Goal: Task Accomplishment & Management: Complete application form

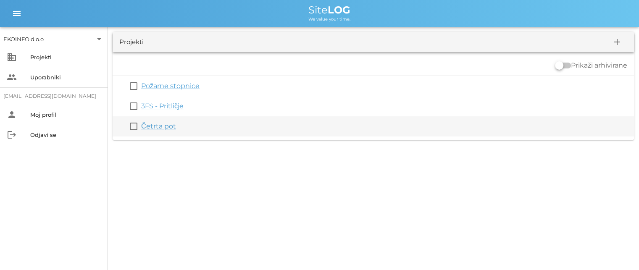
click at [157, 129] on link "Četrta pot" at bounding box center [158, 126] width 35 height 8
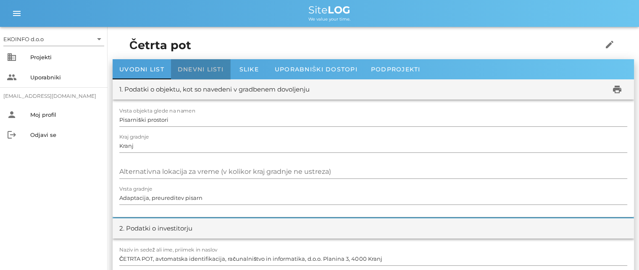
click at [198, 68] on span "Dnevni listi" at bounding box center [201, 70] width 46 height 8
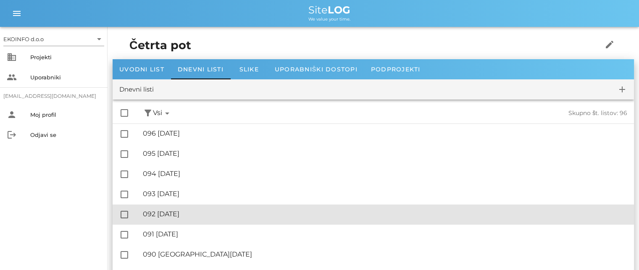
click at [197, 215] on div "🔏 092 [DATE]" at bounding box center [385, 214] width 484 height 8
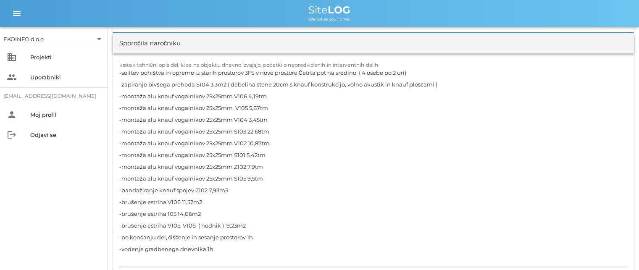
scroll to position [798, 0]
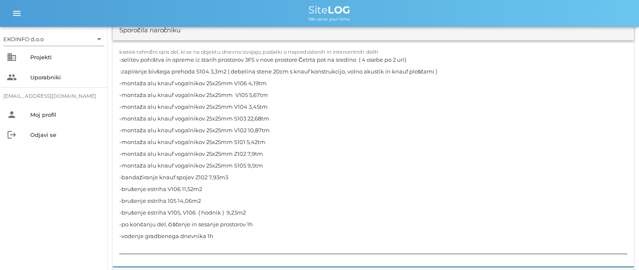
click at [258, 223] on textarea "-selitev pohištva in opreme iz starih prostorov 3FS v nove prostore Četrta pot …" at bounding box center [373, 154] width 508 height 200
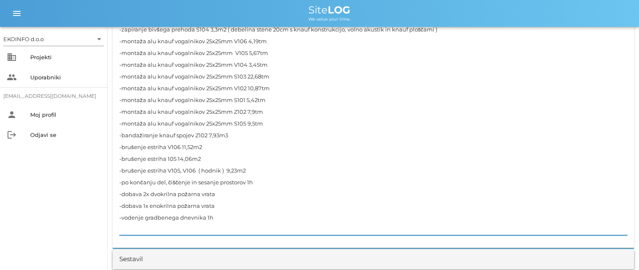
scroll to position [882, 0]
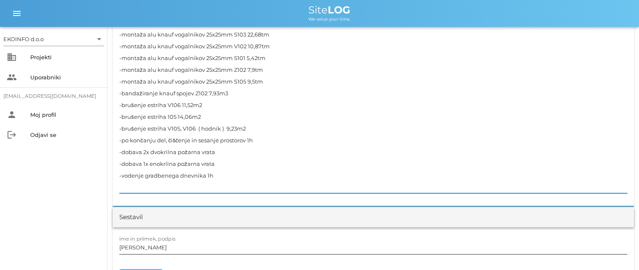
type textarea "-selitev pohištva in opreme iz starih prostorov 3FS v nove prostore Četrta pot …"
click at [156, 247] on input "[PERSON_NAME]" at bounding box center [373, 247] width 508 height 13
drag, startPoint x: 215, startPoint y: 150, endPoint x: 122, endPoint y: 154, distance: 92.5
click at [122, 154] on textarea "-selitev pohištva in opreme iz starih prostorov 3FS v nove prostore Četrta pot …" at bounding box center [373, 81] width 508 height 223
drag, startPoint x: 216, startPoint y: 163, endPoint x: 122, endPoint y: 165, distance: 94.1
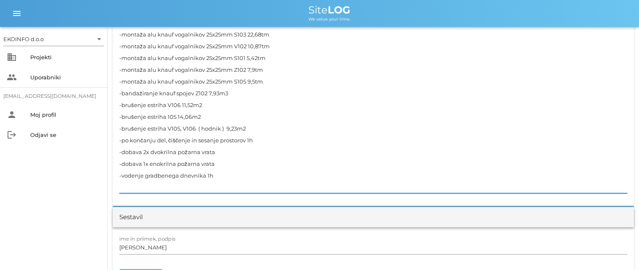
click at [122, 165] on textarea "-selitev pohištva in opreme iz starih prostorov 3FS v nove prostore Četrta pot …" at bounding box center [373, 81] width 508 height 223
drag, startPoint x: 227, startPoint y: 168, endPoint x: 221, endPoint y: 174, distance: 8.0
click at [226, 168] on textarea "-selitev pohištva in opreme iz starih prostorov 3FS v nove prostore Četrta pot …" at bounding box center [373, 81] width 508 height 223
click at [229, 167] on textarea "-selitev pohištva in opreme iz starih prostorov 3FS v nove prostore Četrta pot …" at bounding box center [373, 81] width 508 height 223
click at [223, 174] on textarea "-selitev pohištva in opreme iz starih prostorov 3FS v nove prostore Četrta pot …" at bounding box center [373, 81] width 508 height 223
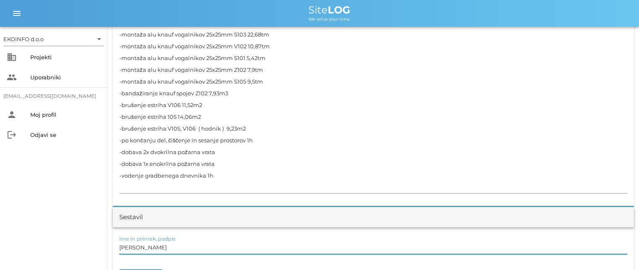
click at [156, 248] on input "[PERSON_NAME]" at bounding box center [373, 247] width 508 height 13
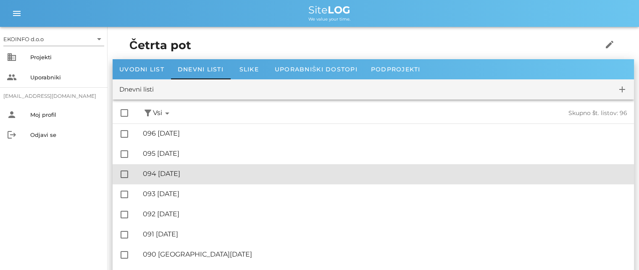
click at [192, 175] on div "🔏 094 [DATE]" at bounding box center [385, 174] width 484 height 8
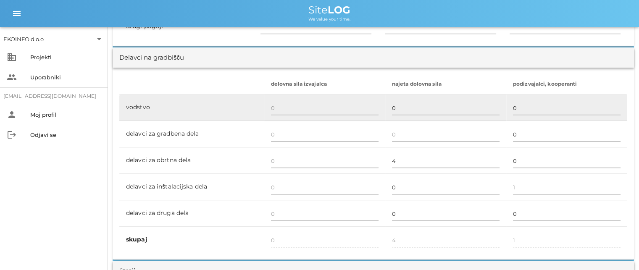
scroll to position [462, 0]
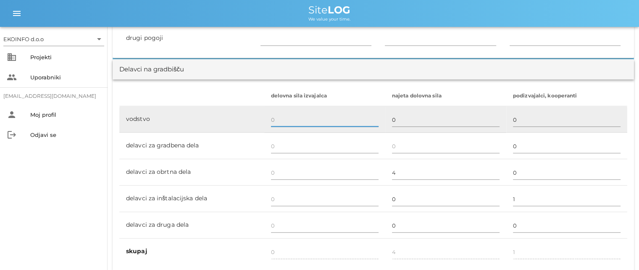
click at [275, 121] on input "text" at bounding box center [325, 119] width 108 height 13
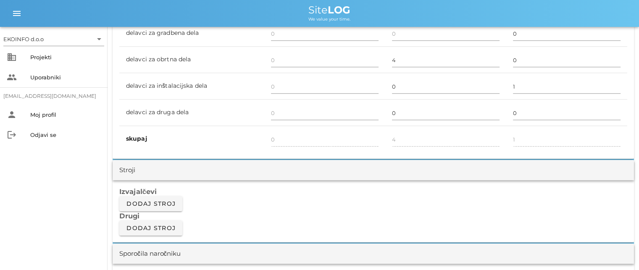
scroll to position [588, 0]
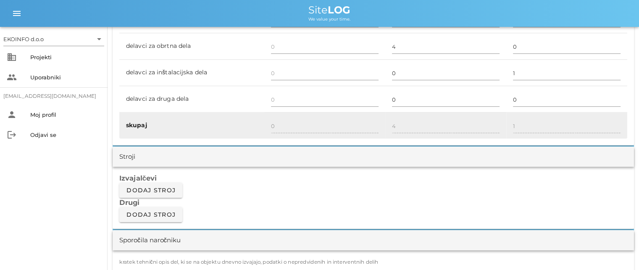
type input "1"
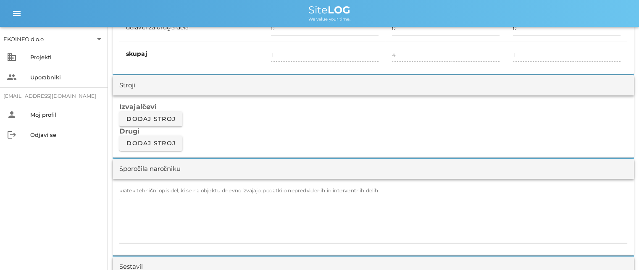
scroll to position [714, 0]
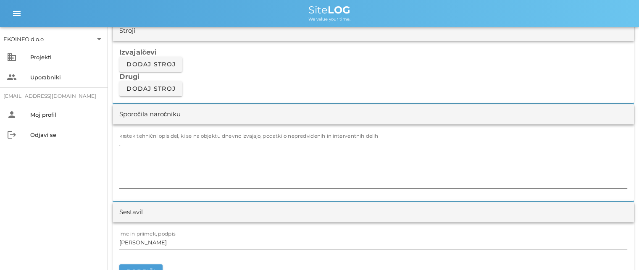
click at [131, 139] on textarea "." at bounding box center [373, 163] width 508 height 50
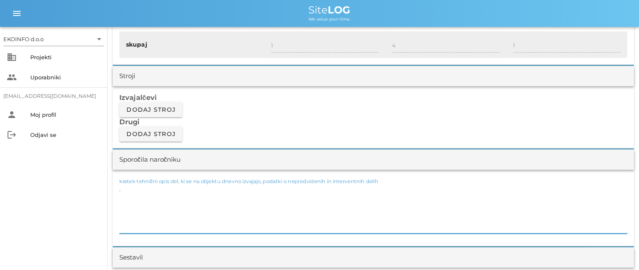
scroll to position [672, 0]
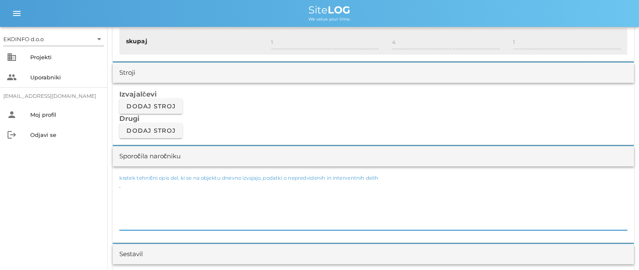
type textarea "."
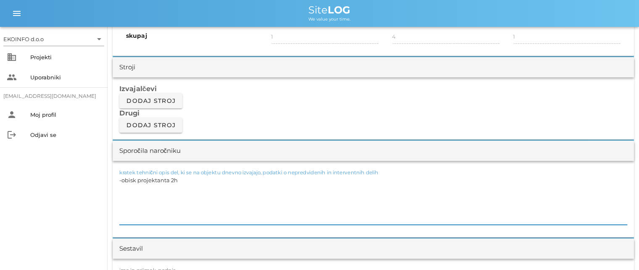
scroll to position [714, 0]
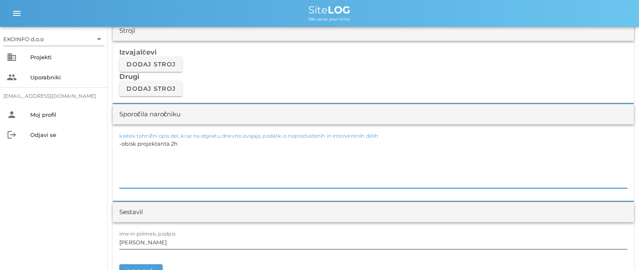
type textarea "-obisk projektanta 2h"
click at [155, 244] on input "[PERSON_NAME]" at bounding box center [373, 242] width 508 height 13
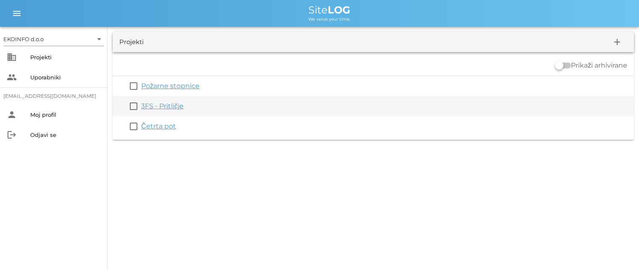
click at [158, 104] on link "3FS - Pritličje" at bounding box center [162, 106] width 42 height 8
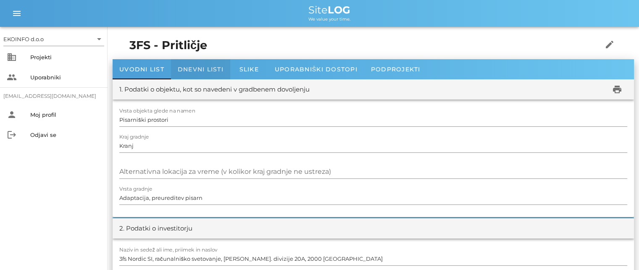
click at [199, 73] on div "Dnevni listi" at bounding box center [200, 69] width 59 height 20
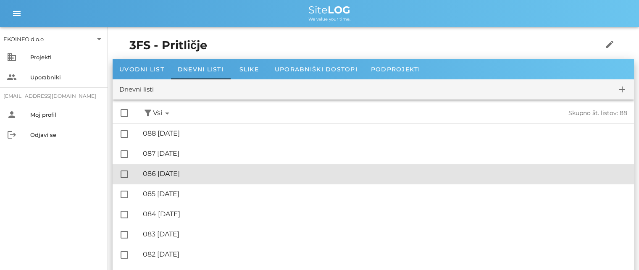
click at [189, 175] on div "🔏 086 [DATE]" at bounding box center [385, 174] width 484 height 8
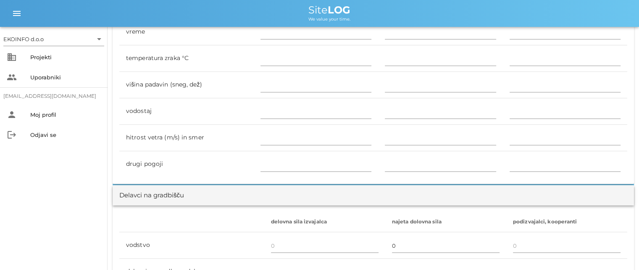
scroll to position [462, 0]
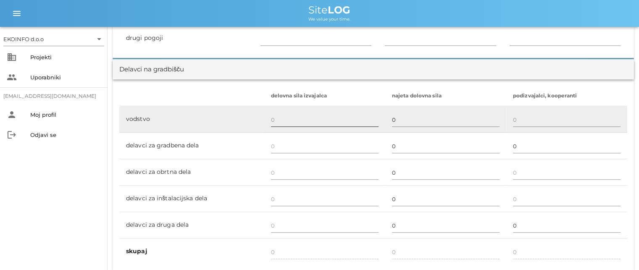
click at [272, 113] on input "text" at bounding box center [325, 119] width 108 height 13
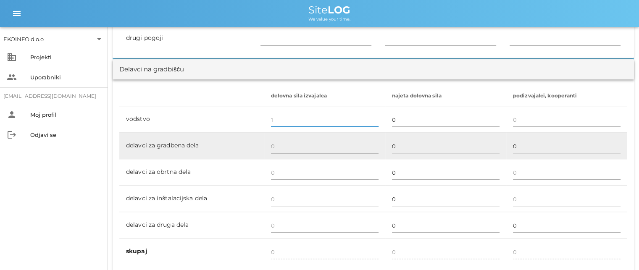
type input "1"
click at [274, 148] on input "text" at bounding box center [325, 145] width 108 height 13
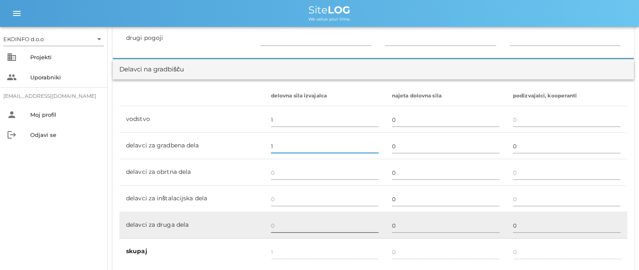
type input "1"
type input "2"
click at [277, 221] on input "text" at bounding box center [325, 225] width 108 height 13
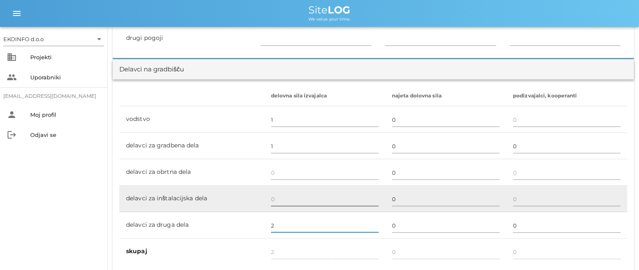
type input "2"
type input "4"
click at [277, 200] on input "text" at bounding box center [325, 198] width 108 height 13
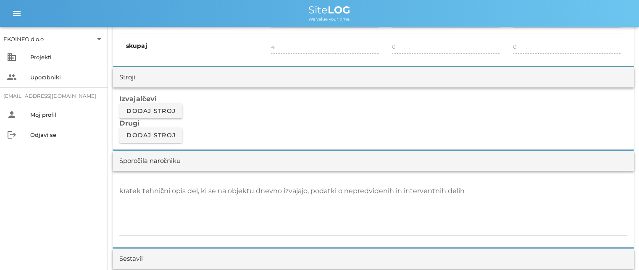
scroll to position [714, 0]
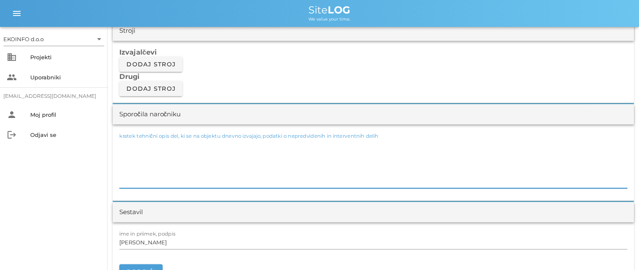
click at [120, 151] on textarea "kratek tehnični opis del, ki se na objektu dnevno izvajajo, podatki o nepredvid…" at bounding box center [373, 163] width 508 height 50
click at [143, 143] on textarea "-čiščenje jaška Z016" at bounding box center [373, 163] width 508 height 50
click at [219, 142] on textarea "-čiščenje kanalizacijskega jaška Z016" at bounding box center [373, 163] width 508 height 50
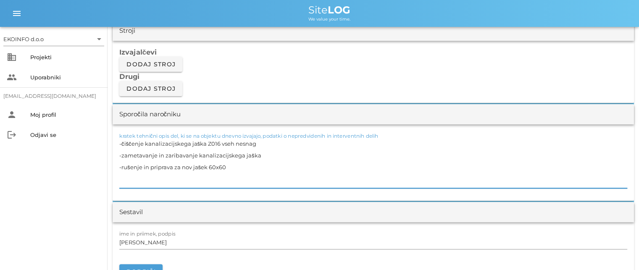
click at [207, 164] on textarea "-čiščenje kanalizacijskega jaška Z016 vseh nesnag -zametavanje in zaribavanje k…" at bounding box center [373, 163] width 508 height 50
click at [192, 166] on textarea "-čiščenje kanalizacijskega jaška Z016 vseh nesnag -zametavanje in zaribavanje k…" at bounding box center [373, 163] width 508 height 50
click at [241, 166] on textarea "-čiščenje kanalizacijskega jaška Z016 vseh nesnag -zametavanje in zaribavanje k…" at bounding box center [373, 163] width 508 height 50
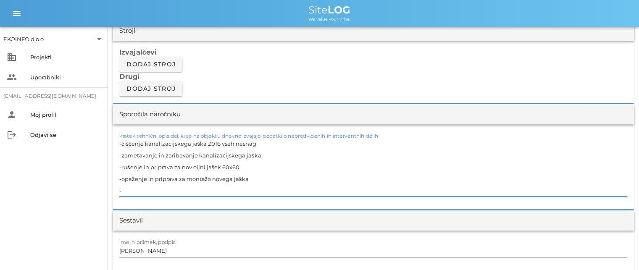
click at [146, 179] on textarea "-čiščenje kanalizacijskega jaška Z016 vseh nesnag -zametavanje in zaribavanje k…" at bounding box center [373, 167] width 508 height 59
click at [127, 189] on textarea "-čiščenje kanalizacijskega jaška Z016 vseh nesnag -zametavanje in zaribavanje k…" at bounding box center [373, 167] width 508 height 59
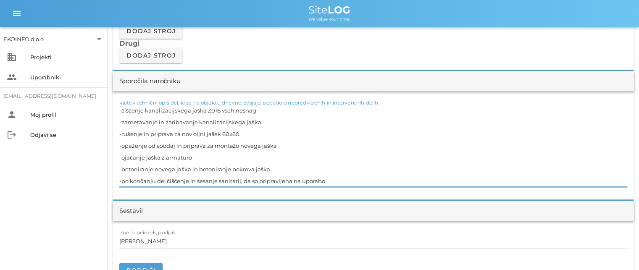
scroll to position [798, 0]
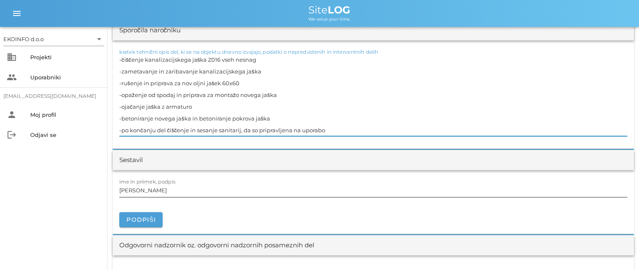
type textarea "-čiščenje kanalizacijskega jaška Z016 vseh nesnag -zametavanje in zaribavanje k…"
click at [157, 192] on input "[PERSON_NAME]" at bounding box center [373, 190] width 508 height 13
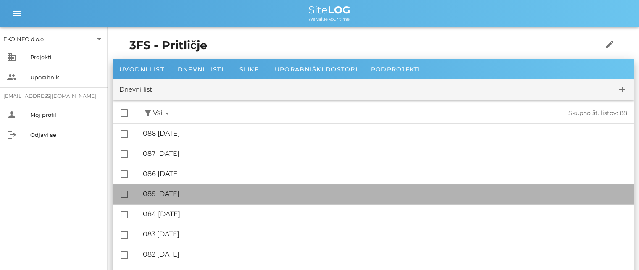
click at [176, 194] on div "🔏 085 [DATE]" at bounding box center [385, 194] width 484 height 8
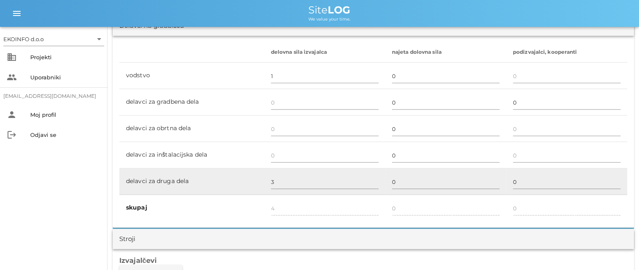
scroll to position [504, 0]
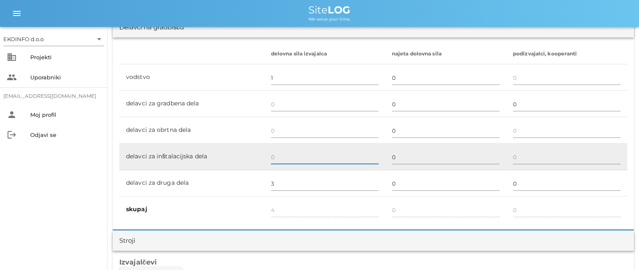
click at [272, 156] on input "text" at bounding box center [325, 156] width 108 height 13
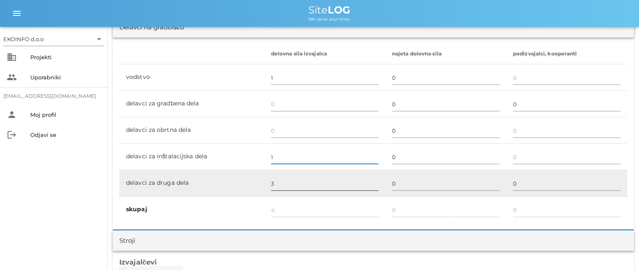
type input "1"
click at [276, 177] on input "3" at bounding box center [325, 183] width 108 height 13
type input "5"
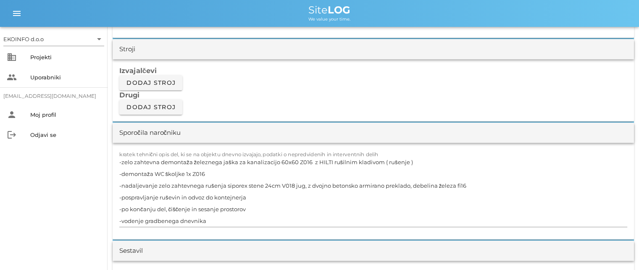
scroll to position [714, 0]
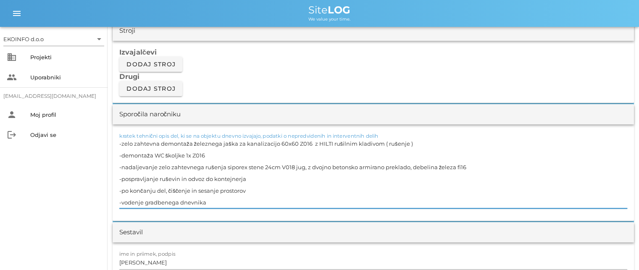
click at [283, 142] on textarea "-zelo zahtevna demontaža železnega jaška za kanalizacijo 60x60 Z016 z HILTI ruš…" at bounding box center [373, 173] width 508 height 71
click at [289, 142] on textarea "-zelo zahtevna demontaža železnega jaška za kanalizacijo 30x60 Z016 z HILTI ruš…" at bounding box center [373, 173] width 508 height 71
click at [218, 156] on textarea "-zelo zahtevna demontaža železnega jaška za kanalizacijo 30x30 Z016 z HILTI ruš…" at bounding box center [373, 173] width 508 height 71
type textarea "-zelo zahtevna demontaža železnega jaška za kanalizacijo 30x30 Z016 z HILTI ruš…"
click at [158, 261] on input "[PERSON_NAME]" at bounding box center [373, 262] width 508 height 13
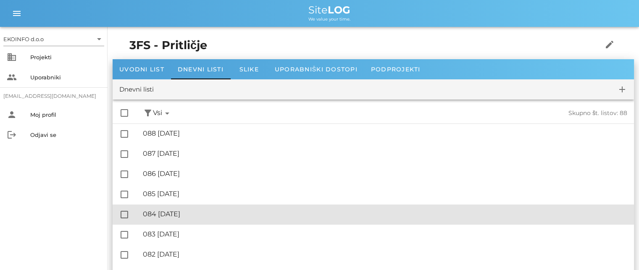
click at [198, 214] on div "🔏 084 [DATE]" at bounding box center [385, 214] width 484 height 8
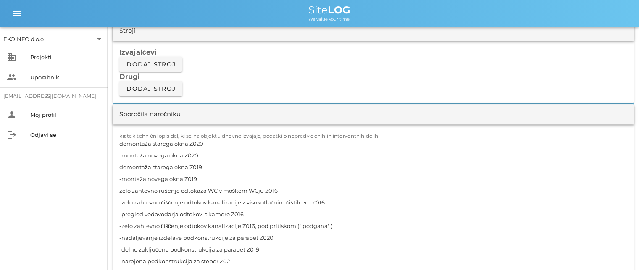
scroll to position [756, 0]
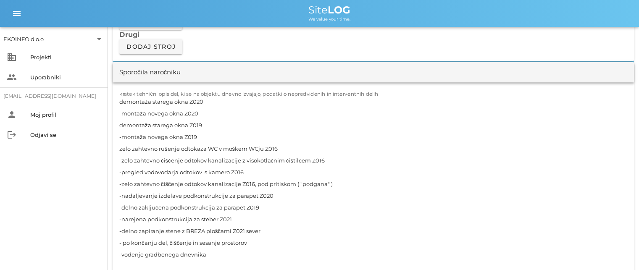
click at [200, 147] on textarea "demontaža starega okna Z020 -montaža novega okna Z020 demontaža starega okna Z0…" at bounding box center [373, 184] width 508 height 176
type textarea "demontaža starega okna Z020 -montaža novega okna Z020 demontaža starega okna Z0…"
drag, startPoint x: 333, startPoint y: 184, endPoint x: 115, endPoint y: 159, distance: 219.0
click at [115, 159] on div "kratek tehnični opis del, ki se na objektu dnevno izvajajo, podatki o nepredvid…" at bounding box center [373, 183] width 521 height 202
click at [236, 213] on textarea "demontaža starega okna Z020 -montaža novega okna Z020 demontaža starega okna Z0…" at bounding box center [373, 184] width 508 height 176
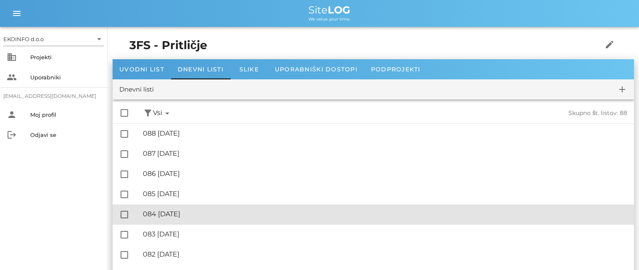
click at [184, 217] on div "🔏 084 [DATE]" at bounding box center [385, 214] width 484 height 8
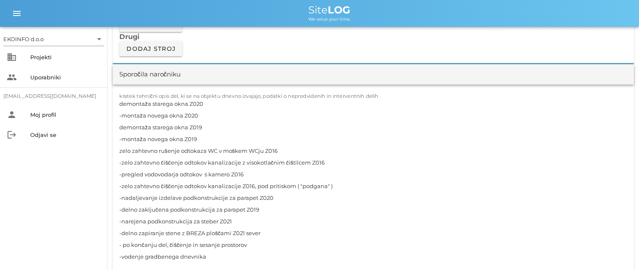
scroll to position [714, 0]
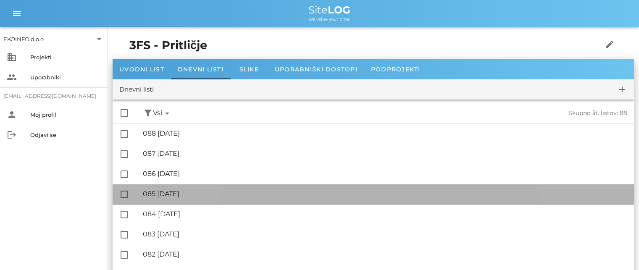
click at [188, 194] on div "🔏 085 [DATE]" at bounding box center [385, 194] width 484 height 8
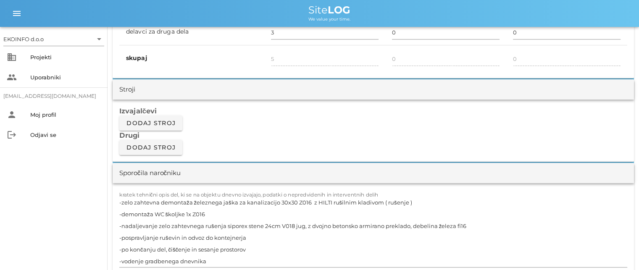
scroll to position [672, 0]
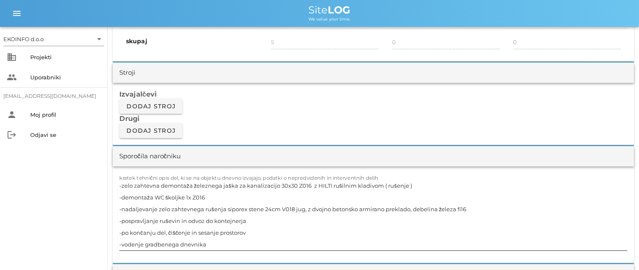
click at [207, 196] on textarea "-zelo zahtevna demontaža železnega jaška za kanalizacijo 30x30 Z016 z HILTI ruš…" at bounding box center [373, 215] width 508 height 71
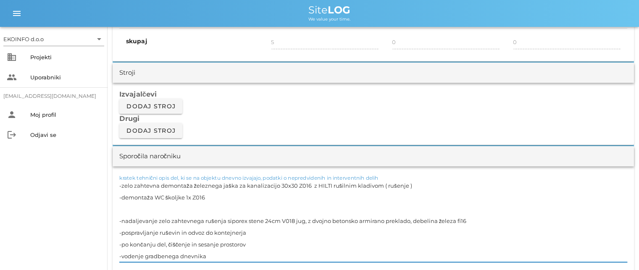
paste textarea "-zelo zahtevno čiščenje odtokov kanalizacije z visokotlačnim čištilcem Z016 -pr…"
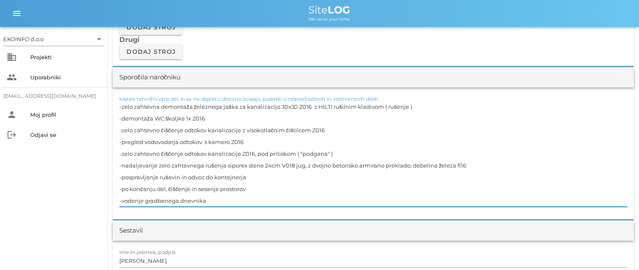
scroll to position [756, 0]
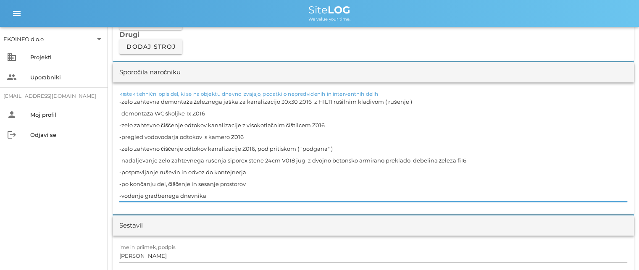
click at [244, 134] on textarea "-zelo zahtevna demontaža železnega jaška za kanalizacijo 30x30 Z016 z HILTI ruš…" at bounding box center [373, 149] width 508 height 106
click at [291, 124] on textarea "-zelo zahtevna demontaža železnega jaška za kanalizacijo 30x30 Z016 z HILTI ruš…" at bounding box center [373, 149] width 508 height 106
click at [213, 196] on textarea "-zelo zahtevna demontaža železnega jaška za kanalizacijo 30x30 Z016 z HILTI ruš…" at bounding box center [373, 149] width 508 height 106
type textarea "-zelo zahtevna demontaža železnega jaška za kanalizacijo 30x30 Z016 z HILTI ruš…"
click at [158, 257] on input "[PERSON_NAME]" at bounding box center [373, 255] width 508 height 13
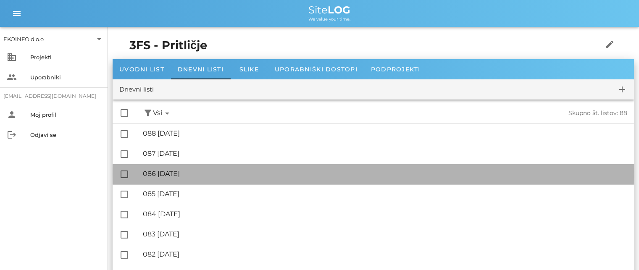
click at [190, 176] on div "🔏 086 [DATE]" at bounding box center [385, 174] width 484 height 8
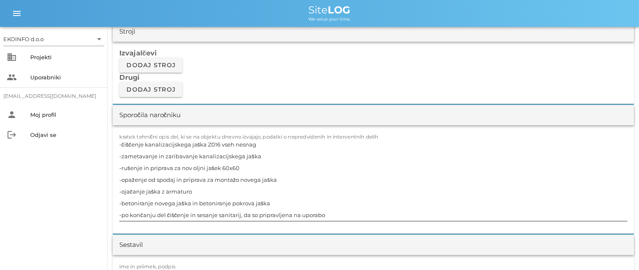
scroll to position [756, 0]
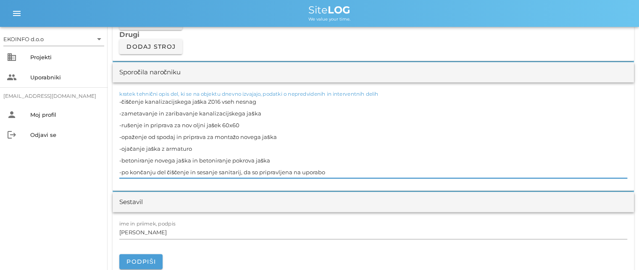
drag, startPoint x: 262, startPoint y: 112, endPoint x: 262, endPoint y: 116, distance: 4.6
click at [262, 112] on textarea "-čiščenje kanalizacijskega jaška Z016 vseh nesnag -zametavanje in zaribavanje k…" at bounding box center [373, 137] width 508 height 82
click at [245, 126] on textarea "-čiščenje kanalizacijskega jaška Z016 vseh nesnag -zametavanje in zaribavanje k…" at bounding box center [373, 137] width 508 height 82
drag, startPoint x: 252, startPoint y: 124, endPoint x: 239, endPoint y: 124, distance: 13.0
click at [239, 124] on textarea "-čiščenje kanalizacijskega jaška Z016 vseh nesnag -zametavanje in zaribavanje k…" at bounding box center [373, 137] width 508 height 82
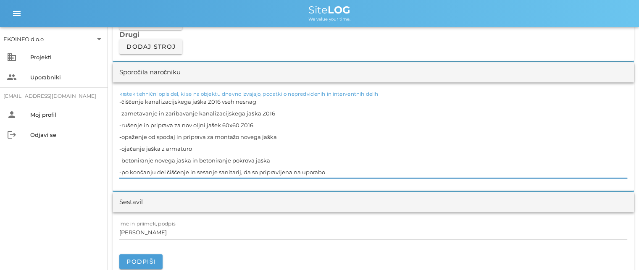
click at [279, 135] on textarea "-čiščenje kanalizacijskega jaška Z016 vseh nesnag -zametavanje in zaribavanje k…" at bounding box center [373, 137] width 508 height 82
paste textarea "Z016"
click at [200, 148] on textarea "-čiščenje kanalizacijskega jaška Z016 vseh nesnag -zametavanje in zaribavanje k…" at bounding box center [373, 137] width 508 height 82
paste textarea "Z016"
click at [271, 158] on textarea "-čiščenje kanalizacijskega jaška Z016 vseh nesnag -zametavanje in zaribavanje k…" at bounding box center [373, 137] width 508 height 82
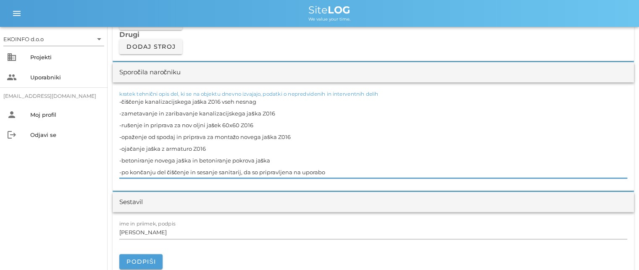
paste textarea "Z016"
click at [326, 172] on textarea "-čiščenje kanalizacijskega jaška Z016 vseh nesnag -zametavanje in zaribavanje k…" at bounding box center [373, 137] width 508 height 82
type textarea "-čiščenje kanalizacijskega jaška Z016 vseh nesnag -zametavanje in zaribavanje k…"
click at [156, 231] on input "[PERSON_NAME]" at bounding box center [373, 232] width 508 height 13
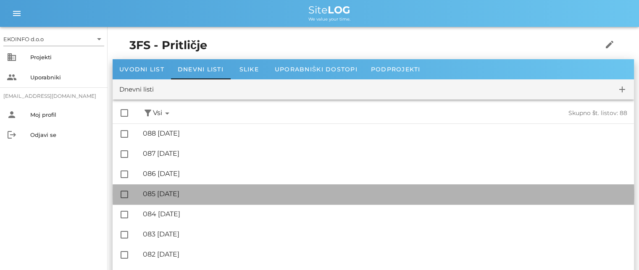
click at [191, 195] on div "🔏 085 [DATE]" at bounding box center [385, 194] width 484 height 8
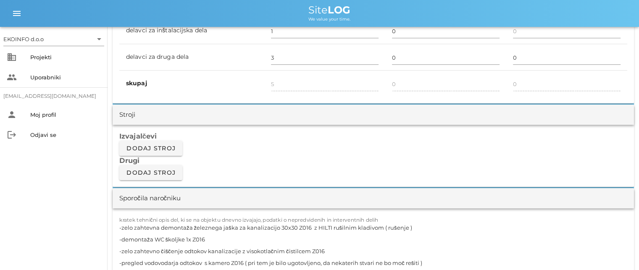
scroll to position [798, 0]
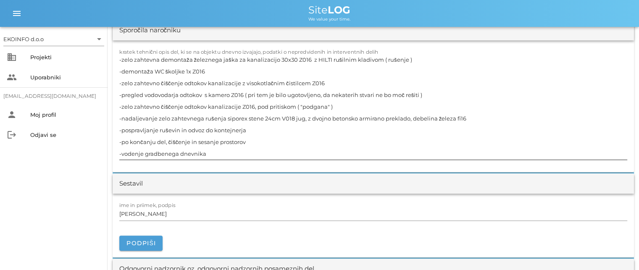
click at [338, 105] on textarea "-zelo zahtevna demontaža železnega jaška za kanalizacijo 30x30 Z016 z HILTI ruš…" at bounding box center [373, 107] width 508 height 106
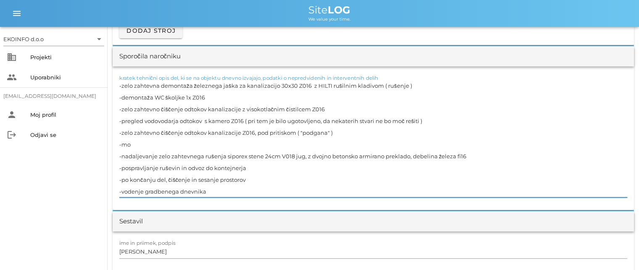
scroll to position [756, 0]
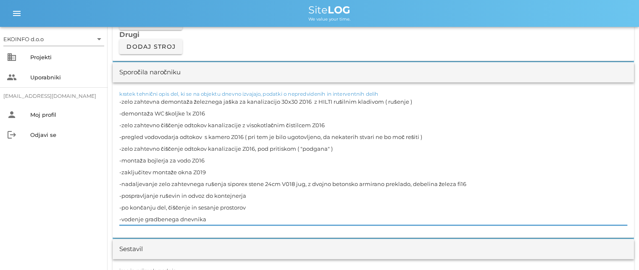
click at [205, 155] on textarea "-zelo zahtevna demontaža železnega jaška za kanalizacijo 30x30 Z016 z HILTI ruš…" at bounding box center [373, 160] width 508 height 129
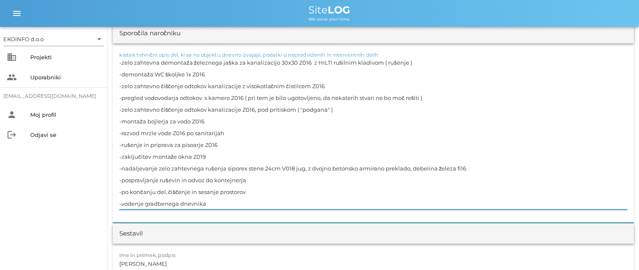
scroll to position [840, 0]
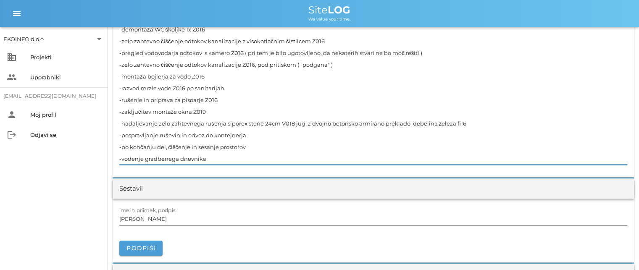
type textarea "-zelo zahtevna demontaža železnega jaška za kanalizacijo 30x30 Z016 z HILTI ruš…"
click at [162, 221] on input "[PERSON_NAME]" at bounding box center [373, 218] width 508 height 13
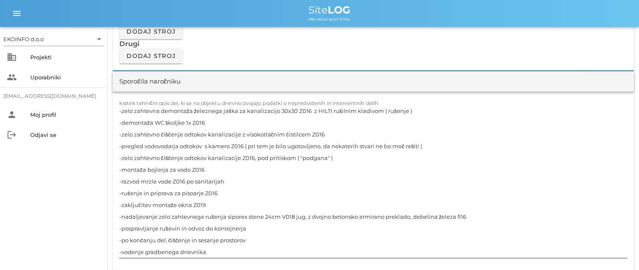
scroll to position [798, 0]
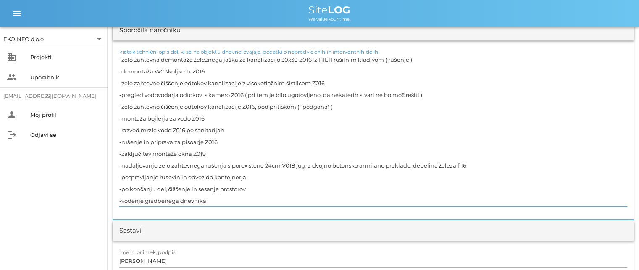
click at [212, 199] on textarea "-zelo zahtevna demontaža železnega jaška za kanalizacijo 30x30 Z016 z HILTI ruš…" at bounding box center [373, 130] width 508 height 153
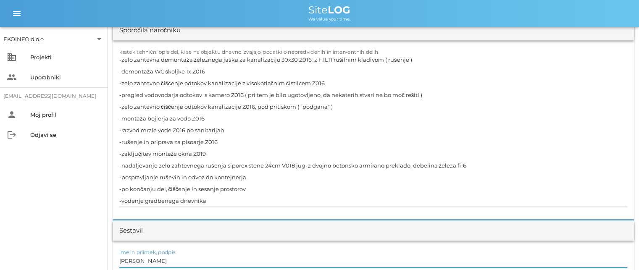
click at [155, 260] on input "[PERSON_NAME]" at bounding box center [373, 260] width 508 height 13
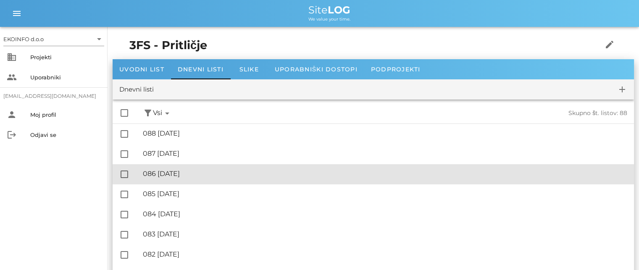
click at [198, 174] on div "🔏 086 [DATE]" at bounding box center [385, 174] width 484 height 8
